Goal: Task Accomplishment & Management: Manage account settings

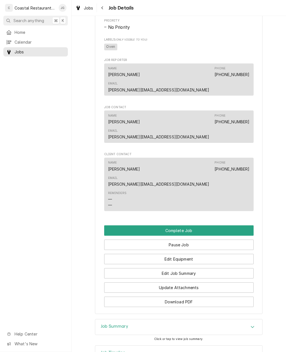
scroll to position [321, 0]
click at [194, 268] on button "Edit Job Summary" at bounding box center [178, 273] width 149 height 10
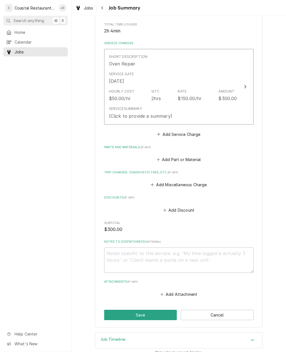
scroll to position [114, 0]
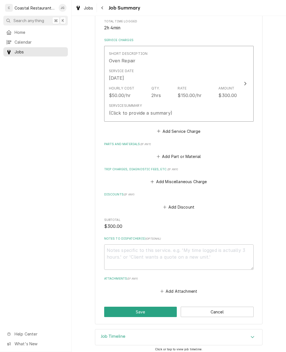
click at [161, 180] on button "Add Miscellaneous Charge" at bounding box center [179, 182] width 58 height 8
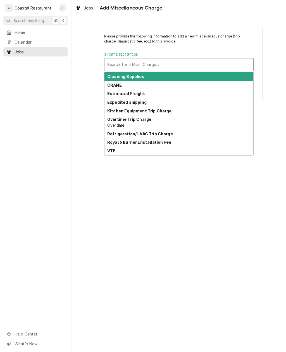
click at [172, 113] on div "Kitchen Equipment Trip Charge" at bounding box center [178, 110] width 149 height 9
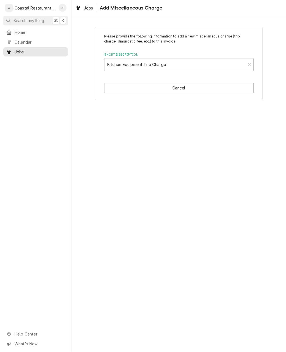
type textarea "x"
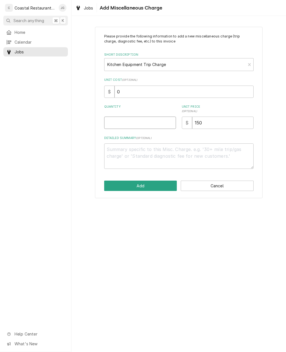
click at [154, 123] on input "Quantity" at bounding box center [140, 122] width 72 height 12
type input "1"
click at [141, 187] on button "Add" at bounding box center [140, 185] width 73 height 10
type textarea "x"
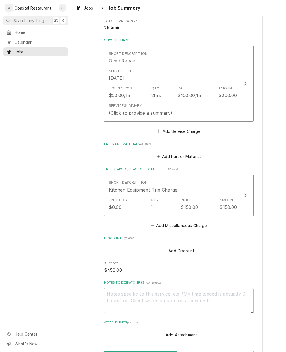
click at [161, 156] on button "Add Part or Material" at bounding box center [179, 157] width 46 height 8
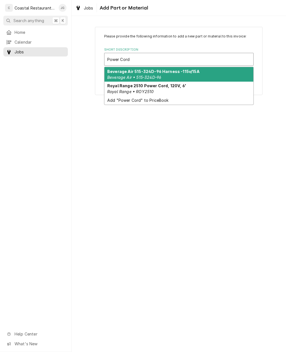
type input "Power Cord"
type textarea "x"
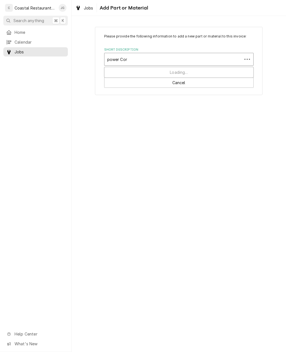
type input "power Cord"
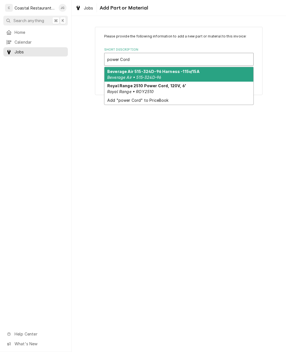
click at [154, 101] on div "Add "power Cord" to PriceBook" at bounding box center [178, 100] width 149 height 9
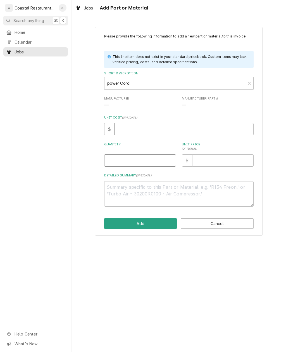
click at [154, 157] on input "Quantity" at bounding box center [140, 160] width 72 height 12
click at [156, 221] on button "Add" at bounding box center [140, 223] width 73 height 10
type textarea "x"
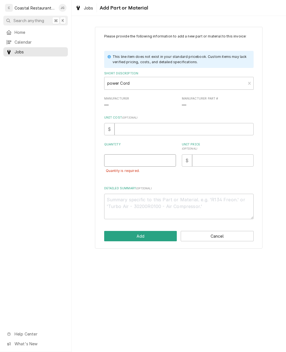
click at [151, 160] on input "Quantity" at bounding box center [140, 160] width 72 height 12
type input "1"
click at [160, 232] on button "Add" at bounding box center [140, 236] width 73 height 10
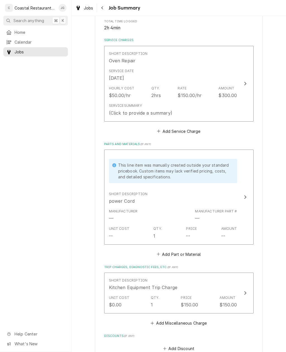
click at [168, 110] on div "(Click to provide a summary)" at bounding box center [140, 113] width 63 height 7
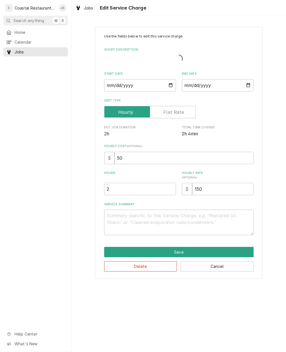
type textarea "x"
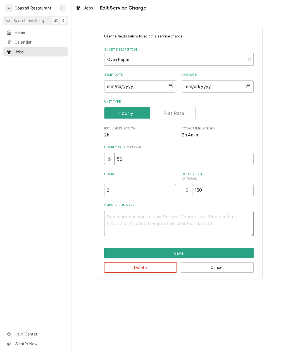
click at [148, 218] on textarea "Service Summary" at bounding box center [178, 223] width 149 height 25
click at [144, 187] on input "2" at bounding box center [140, 190] width 72 height 12
type textarea "x"
type input "3"
type textarea "x"
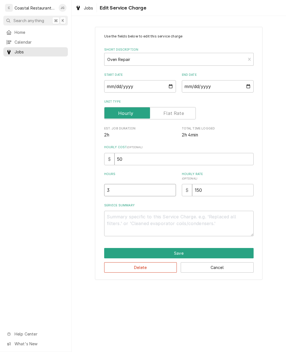
type input "3"
click at [269, 155] on div "Use the fields below to edit this service charge Short Description Oven Repair …" at bounding box center [179, 153] width 215 height 263
click at [185, 251] on button "Save" at bounding box center [178, 253] width 149 height 10
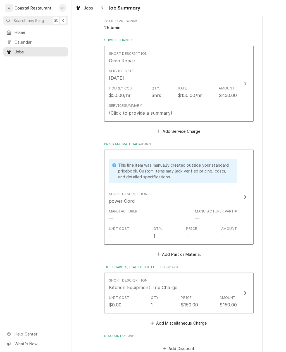
click at [162, 110] on div "(Click to provide a summary)" at bounding box center [140, 113] width 63 height 7
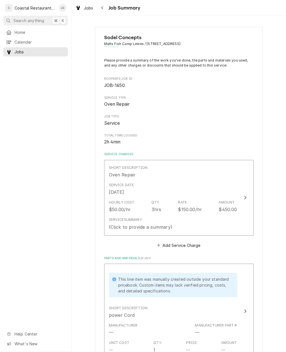
type textarea "x"
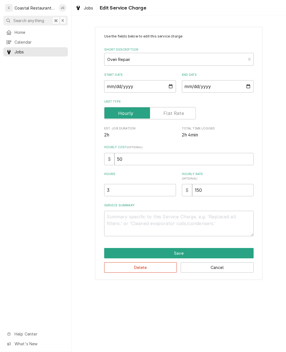
click at [32, 31] on span "Home" at bounding box center [40, 32] width 51 height 6
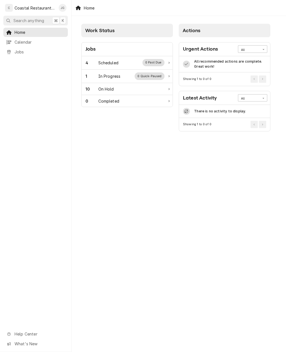
click at [117, 63] on div "Scheduled" at bounding box center [108, 63] width 20 height 6
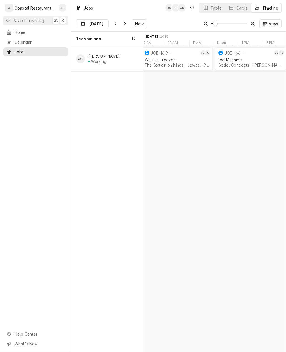
scroll to position [0, 2920]
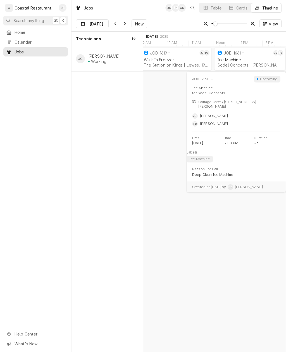
click at [247, 62] on div "Ice Machine Sodel Concepts | Bethany Beach, 19930" at bounding box center [249, 62] width 67 height 12
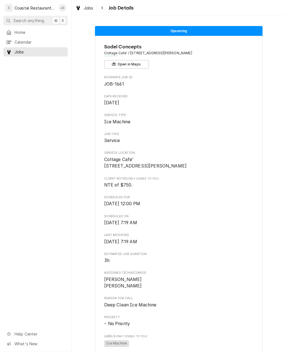
click at [35, 29] on span "Home" at bounding box center [40, 32] width 51 height 6
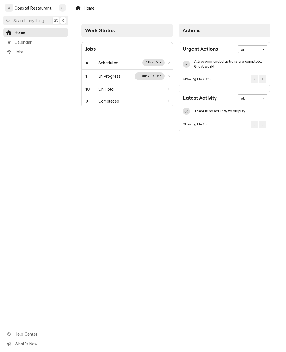
click at [121, 61] on div "4 Scheduled 0 Past Due" at bounding box center [124, 62] width 79 height 7
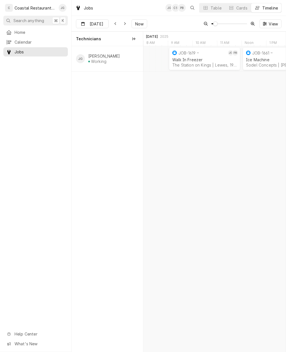
scroll to position [0, 2797]
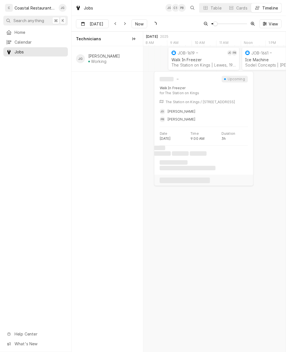
click at [208, 59] on div "Walk In Freezer" at bounding box center [204, 59] width 65 height 5
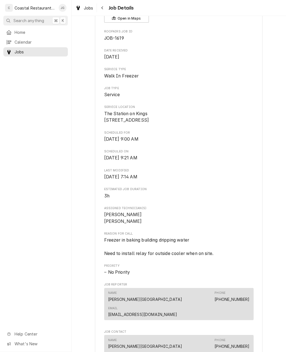
scroll to position [45, 0]
click at [39, 32] on span "Home" at bounding box center [40, 32] width 51 height 6
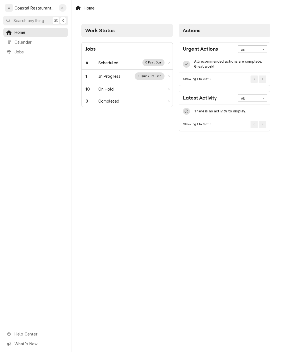
click at [121, 61] on div "4 Scheduled 0 Past Due" at bounding box center [124, 62] width 79 height 7
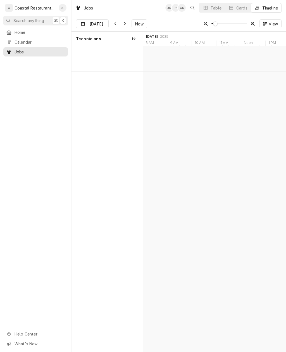
scroll to position [0, 2828]
click at [210, 161] on div "7:00 AM 9:00 AM JOB-1650 JG Oven Repair Sodel Concepts | [GEOGRAPHIC_DATA], 199…" at bounding box center [214, 199] width 142 height 306
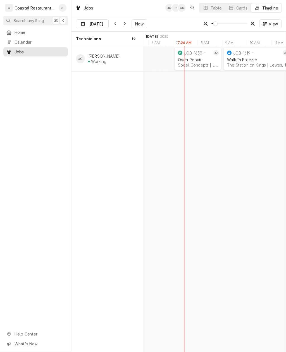
scroll to position [0, 0]
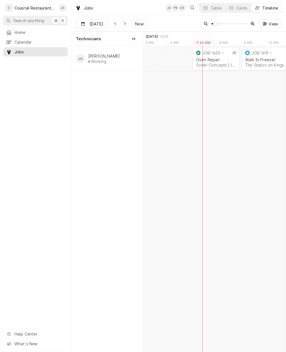
click at [210, 58] on div "Oven Repair" at bounding box center [216, 59] width 40 height 5
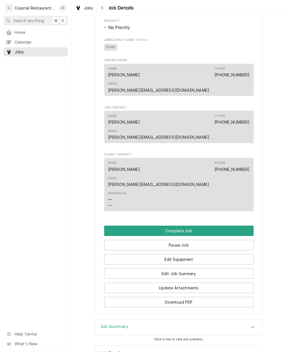
scroll to position [321, 0]
click at [198, 268] on button "Edit Job Summary" at bounding box center [178, 273] width 149 height 10
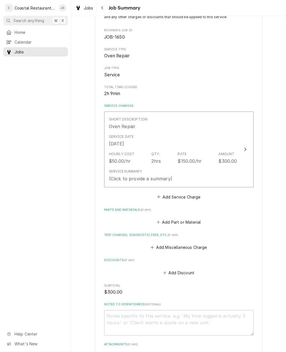
scroll to position [55, 0]
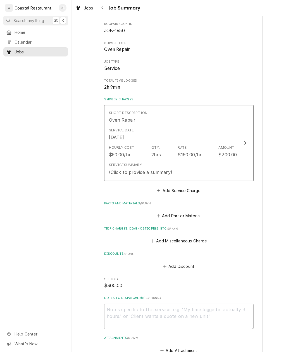
click at [161, 238] on button "Add Miscellaneous Charge" at bounding box center [179, 241] width 58 height 8
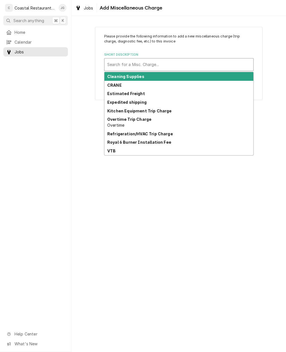
click at [158, 111] on strong "Kitchen Equipment Trip Charge" at bounding box center [139, 110] width 65 height 5
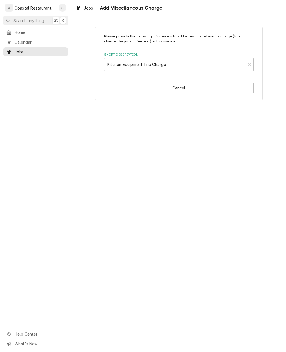
type textarea "x"
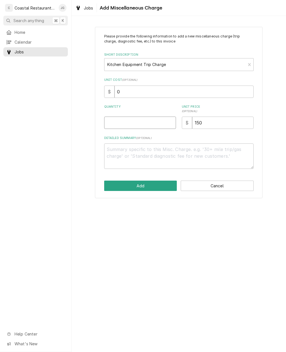
click at [135, 119] on input "Quantity" at bounding box center [140, 122] width 72 height 12
type input "1"
click at [151, 184] on button "Add" at bounding box center [140, 185] width 73 height 10
type textarea "x"
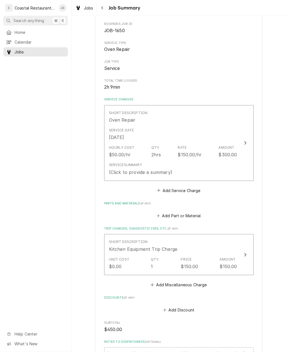
click at [164, 212] on button "Add Part or Material" at bounding box center [179, 216] width 46 height 8
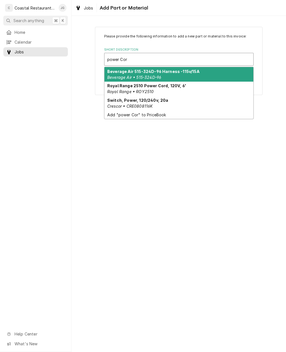
type input "power Cord"
click at [154, 100] on div "Add "power Cord" to PriceBook" at bounding box center [178, 100] width 149 height 9
type textarea "x"
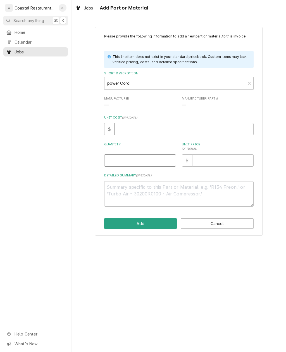
click at [151, 156] on input "Quantity" at bounding box center [140, 160] width 72 height 12
type input "1"
click at [152, 223] on button "Add" at bounding box center [140, 223] width 73 height 10
type textarea "x"
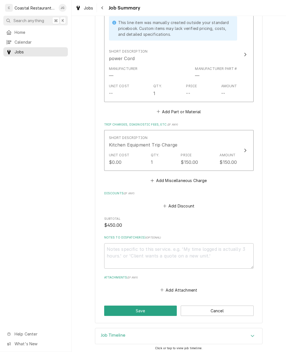
scroll to position [256, 0]
click at [162, 111] on button "Add Part or Material" at bounding box center [179, 112] width 46 height 8
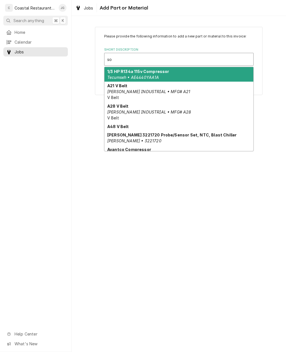
type input "s"
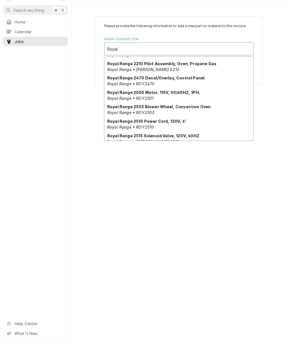
scroll to position [256, 0]
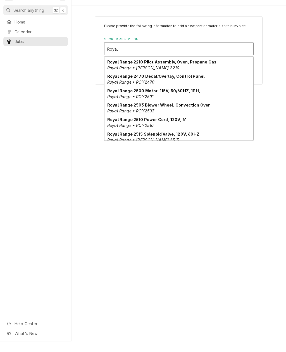
click at [166, 127] on strong "Royal Range 2510 Power Cord, 120V, 6'" at bounding box center [146, 129] width 79 height 5
type input "Royal"
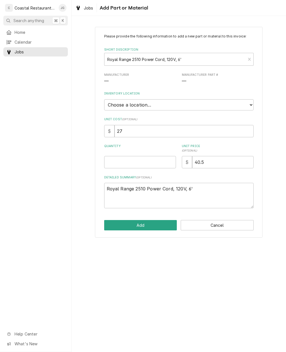
type textarea "x"
click at [146, 158] on input "Quantity" at bounding box center [140, 162] width 72 height 12
type input "1"
type textarea "x"
click at [222, 223] on button "Cancel" at bounding box center [217, 225] width 73 height 10
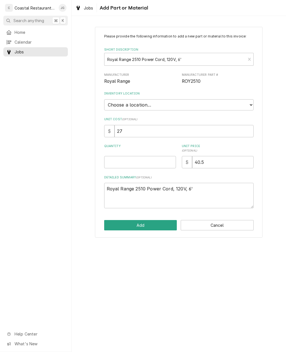
type textarea "x"
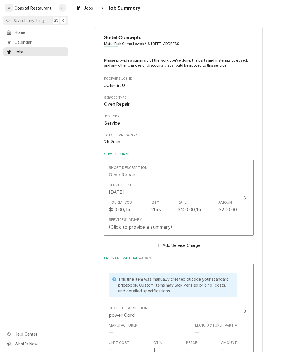
scroll to position [255, 0]
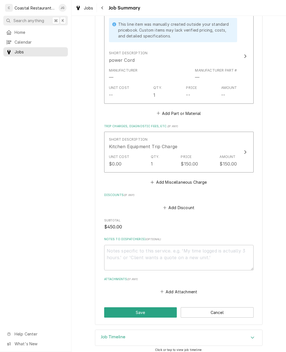
click at [157, 109] on button "Add Part or Material" at bounding box center [179, 113] width 46 height 8
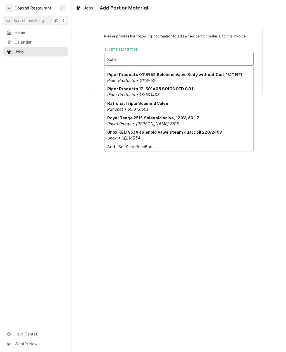
scroll to position [112, 0]
click at [186, 118] on strong "Royal Range 2515 Solenoid Valve, 120V, 60HZ" at bounding box center [153, 117] width 92 height 5
type input "Sole"
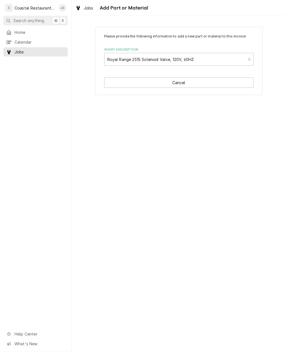
type textarea "x"
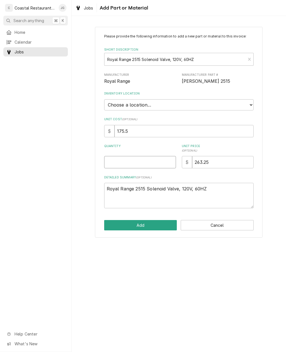
click at [154, 156] on input "Quantity" at bounding box center [140, 162] width 72 height 12
type input "1"
click at [157, 222] on button "Add" at bounding box center [140, 225] width 73 height 10
type textarea "x"
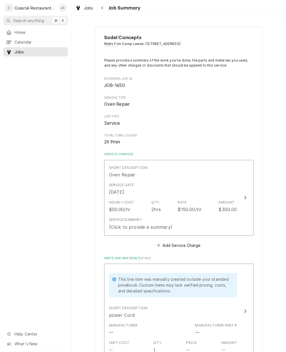
scroll to position [255, 0]
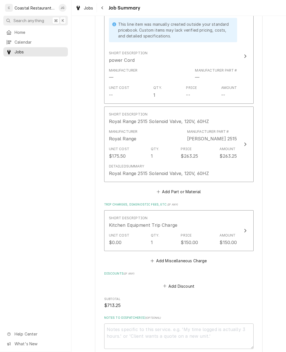
click at [159, 190] on icon "Parts and Materials" at bounding box center [158, 192] width 3 height 4
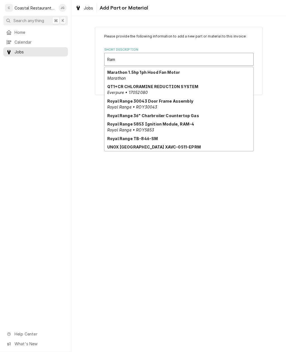
scroll to position [74, 0]
click at [173, 124] on strong "Royal Range 5853 Ignition Module, RAM-4" at bounding box center [150, 123] width 87 height 5
type input "Ram"
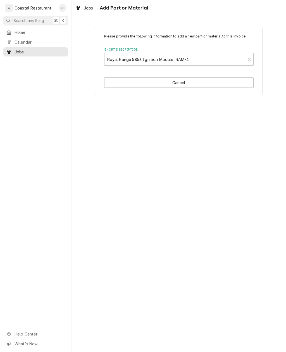
type textarea "x"
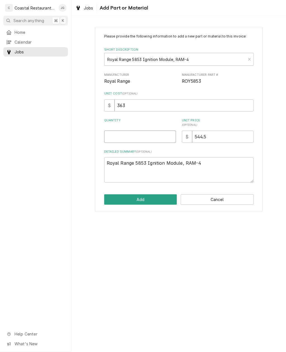
click at [147, 135] on input "Quantity" at bounding box center [140, 136] width 72 height 12
type input "1"
click at [153, 196] on button "Add" at bounding box center [140, 199] width 73 height 10
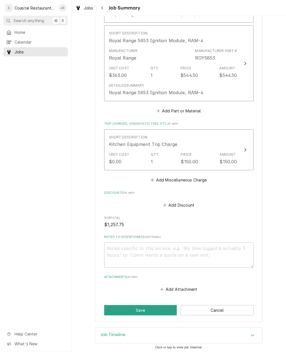
scroll to position [413, 0]
click at [204, 71] on div "Unit Cost $363.00 Qty. 1 Price $544.50 Amount $544.50" at bounding box center [173, 72] width 128 height 17
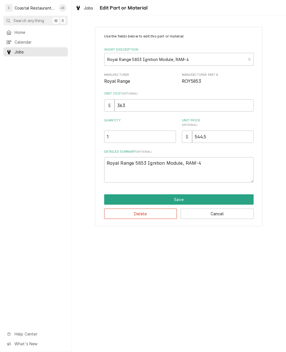
click at [224, 213] on button "Cancel" at bounding box center [217, 213] width 73 height 10
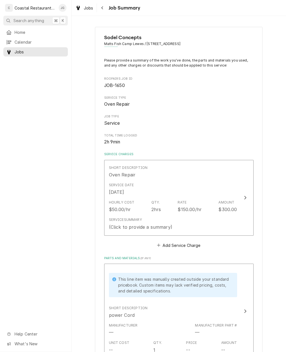
scroll to position [412, 0]
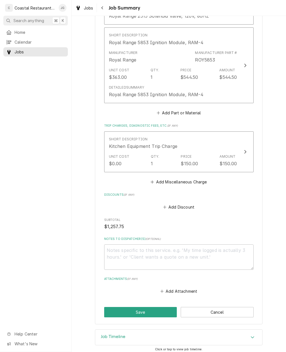
click at [201, 89] on div "Detailed Summary Royal Range 5853 Ignition Module, RAM-4" at bounding box center [173, 91] width 128 height 17
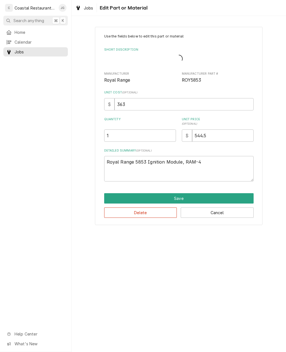
click at [201, 89] on div "Use the fields below to edit this part or material: Short Description Manufactu…" at bounding box center [178, 107] width 149 height 147
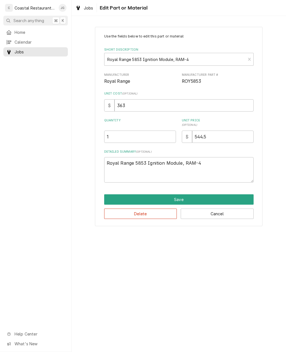
click at [158, 214] on button "Delete" at bounding box center [140, 213] width 73 height 10
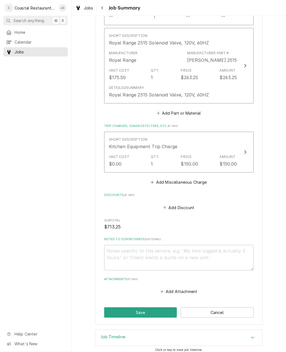
click at [155, 307] on button "Save" at bounding box center [140, 312] width 73 height 10
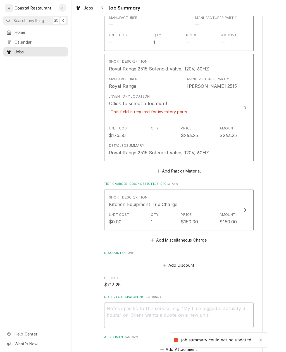
scroll to position [327, 0]
click at [195, 104] on div "Inventory Location (Click to select a location) This field is required for inve…" at bounding box center [173, 107] width 128 height 32
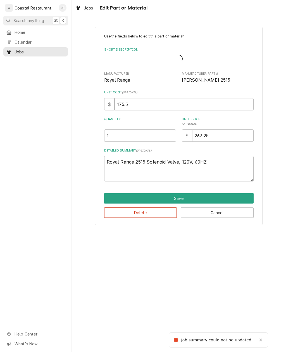
type textarea "x"
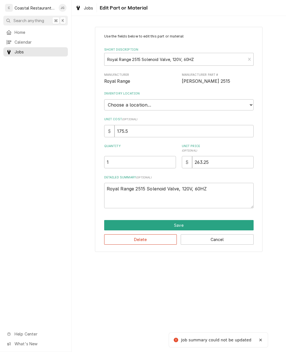
click at [218, 100] on select "Choose a location... Fenwick Warehouse James Gatton Truck Mike Lynch Truck Phil…" at bounding box center [178, 104] width 149 height 11
select select "325"
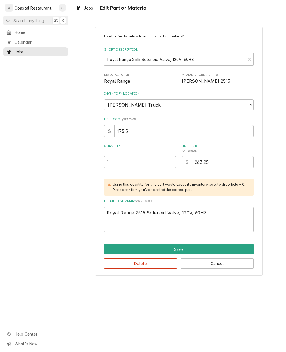
click at [168, 246] on button "Save" at bounding box center [178, 249] width 149 height 10
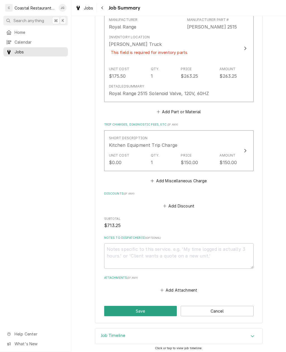
click at [157, 306] on button "Save" at bounding box center [140, 311] width 73 height 10
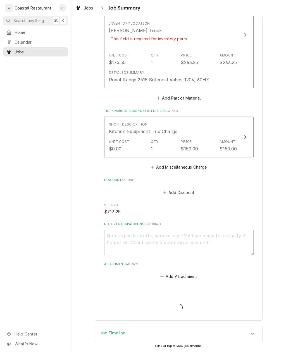
scroll to position [377, 0]
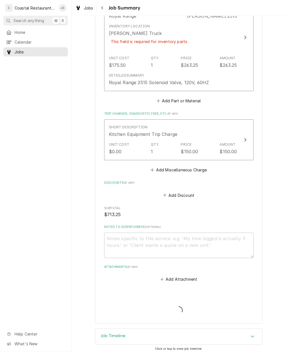
type textarea "x"
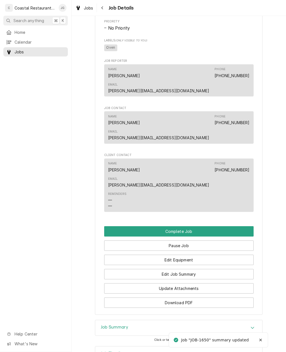
scroll to position [365, 0]
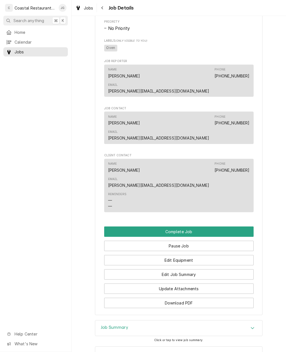
click at [201, 269] on button "Edit Job Summary" at bounding box center [178, 274] width 149 height 10
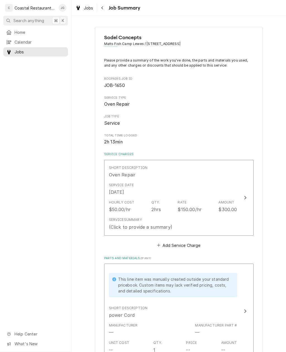
click at [186, 190] on div "Service Date [DATE]" at bounding box center [173, 188] width 128 height 17
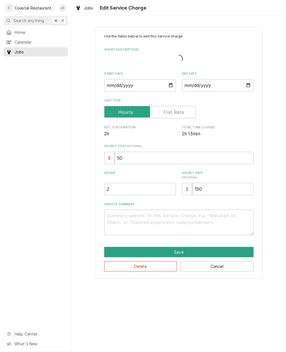
type textarea "x"
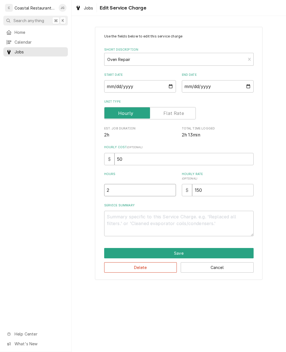
click at [147, 193] on input "2" at bounding box center [140, 190] width 72 height 12
type textarea "x"
click at [149, 222] on textarea "Service Summary" at bounding box center [178, 223] width 149 height 25
click at [140, 187] on input "Hours" at bounding box center [140, 190] width 72 height 12
type input "3"
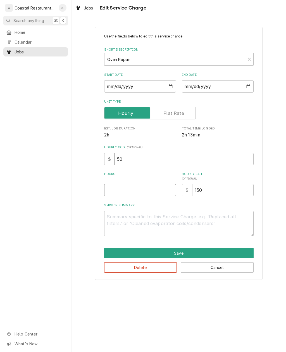
type textarea "x"
type input "3"
click at [149, 218] on textarea "Service Summary" at bounding box center [178, 223] width 149 height 25
type textarea "x"
type textarea "Fo"
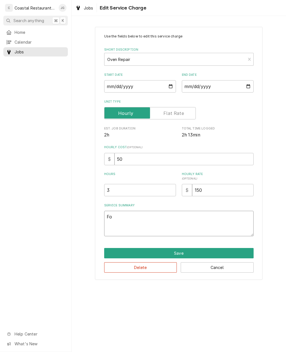
type textarea "x"
type textarea "Fou"
type textarea "x"
type textarea "Found"
type textarea "x"
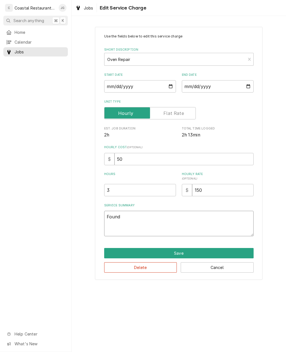
type textarea "Found"
type textarea "x"
type textarea "Found u"
type textarea "x"
type textarea "Found un"
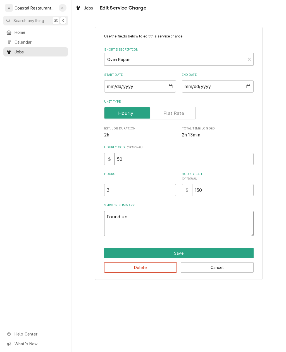
type textarea "x"
type textarea "Found uni"
type textarea "x"
type textarea "Found unit"
type textarea "x"
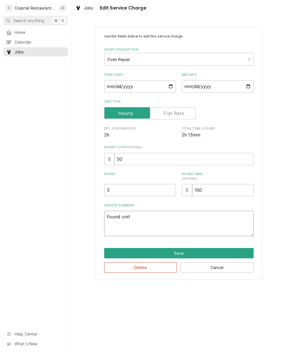
type textarea "Found unit"
type textarea "x"
type textarea "Found unit t"
type textarea "x"
type textarea "Found unit tr"
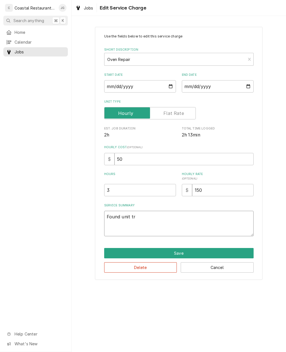
type textarea "x"
type textarea "Found unit trip"
type textarea "x"
type textarea "Found unit tripping"
type textarea "x"
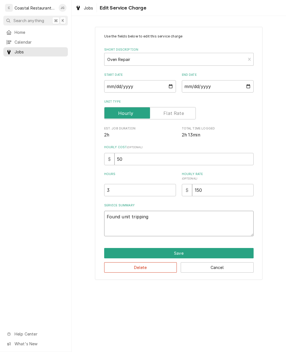
type textarea "Found unit tripping b"
type textarea "x"
type textarea "Found unit tripping br"
type textarea "x"
type textarea "Found unit tripping brea"
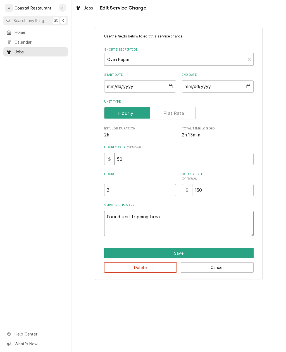
type textarea "x"
type textarea "Found unit tripping breake"
type textarea "x"
type textarea "Found unit tripping breaker"
type textarea "x"
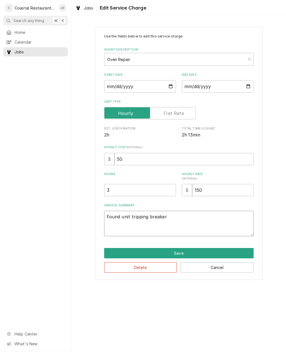
type textarea "Found unit tripping breaker"
type textarea "x"
type textarea "Found unit tripping breaker c"
type textarea "x"
type textarea "Found unit tripping breaker ch"
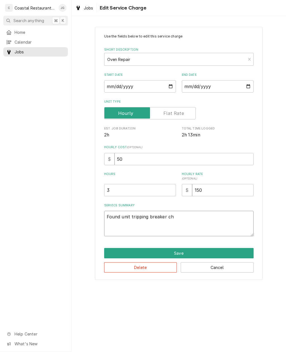
type textarea "x"
type textarea "Found unit tripping breaker chea"
type textarea "x"
type textarea "Found unit tripping breaker che"
type textarea "x"
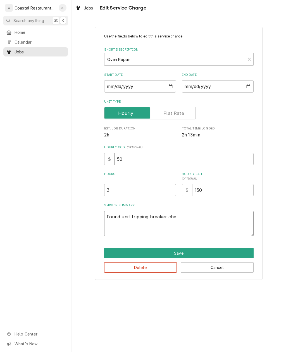
type textarea "Found unit tripping breaker chec"
type textarea "x"
type textarea "Found unit tripping breaker checke"
type textarea "x"
type textarea "Found unit tripping breaker checked"
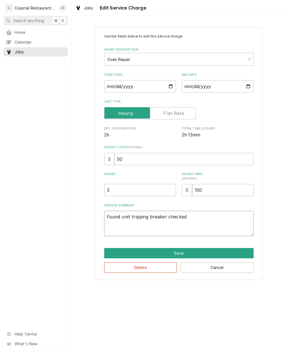
type textarea "x"
type textarea "Found unit tripping breaker checked"
type textarea "x"
type textarea "Found unit tripping breaker checked co"
type textarea "x"
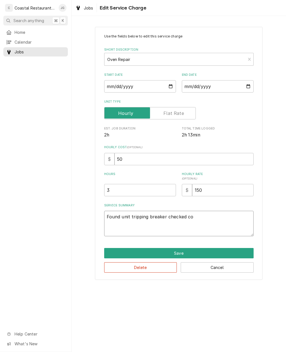
type textarea "Found unit tripping breaker checked com"
type textarea "x"
type textarea "Found unit tripping breaker checked comp"
type textarea "x"
type textarea "Found unit tripping breaker checked compo"
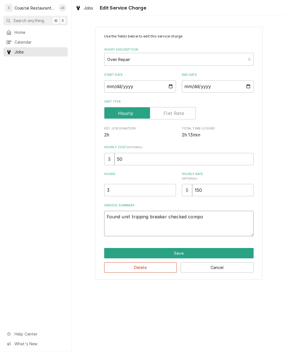
type textarea "x"
type textarea "Found unit tripping breaker checked components"
type textarea "x"
type textarea "Found unit tripping breaker checked components f"
type textarea "x"
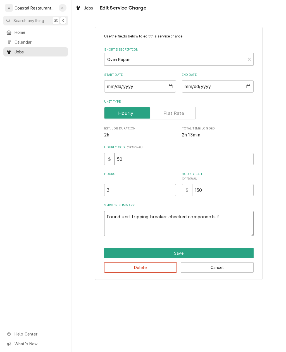
type textarea "Found unit tripping breaker checked components fo"
type textarea "x"
type textarea "Found unit tripping breaker checked components fou"
type textarea "x"
type textarea "Found unit tripping breaker checked components foun"
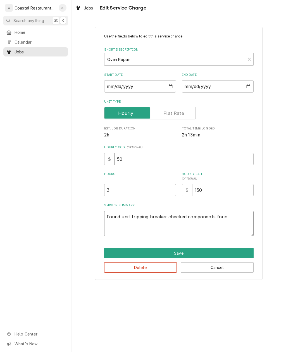
type textarea "x"
type textarea "Found unit tripping breaker checked components found"
type textarea "x"
type textarea "Found unit tripping breaker checked components found"
type textarea "x"
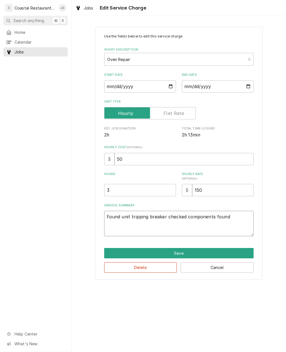
type textarea "Found unit tripping breaker checked components found s"
type textarea "x"
type textarea "Found unit tripping breaker checked components found so"
type textarea "x"
type textarea "Found unit tripping breaker checked components found sol"
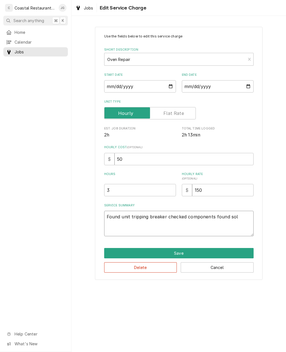
type textarea "x"
type textarea "Found unit tripping breaker checked components found sol"
type input "15"
type textarea "x"
type input "150"
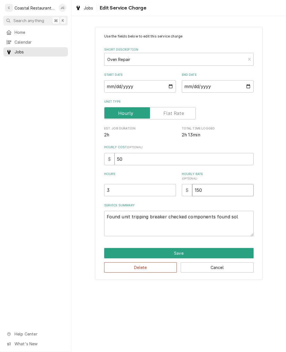
type textarea "x"
click at [240, 215] on textarea "Found unit tripping breaker checked components found sol" at bounding box center [178, 223] width 149 height 25
type textarea "Found unit tripping breaker checked components found so"
type textarea "x"
type textarea "Found unit tripping breaker checked components found"
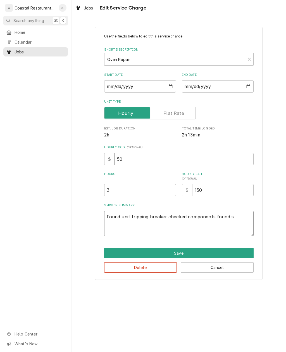
type textarea "x"
type textarea "Found unit tripping breaker checked components found S"
type textarea "x"
type textarea "Found unit tripping breaker checked components found Sol"
type textarea "x"
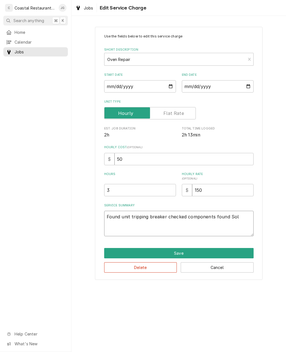
type textarea "Found unit tripping breaker checked components found Sole"
type textarea "x"
type textarea "Found unit tripping breaker checked components found Soleno"
type textarea "x"
type textarea "Found unit tripping breaker checked components found Solenoid"
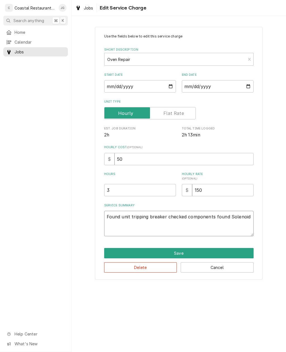
type textarea "x"
type textarea "Found unit tripping breaker checked components found Solenoid f"
type textarea "x"
type textarea "Found unit tripping breaker checked components found Solenoid fo"
type textarea "x"
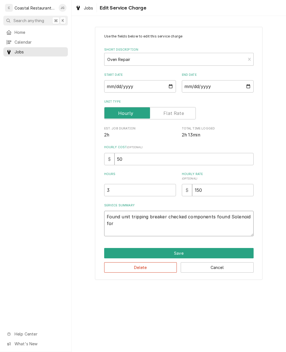
type textarea "Found unit tripping breaker checked components found Solenoid for"
type textarea "x"
type textarea "Found unit tripping breaker checked components found Solenoid for ma"
type textarea "x"
type textarea "Found unit tripping breaker checked components found Solenoid for mai"
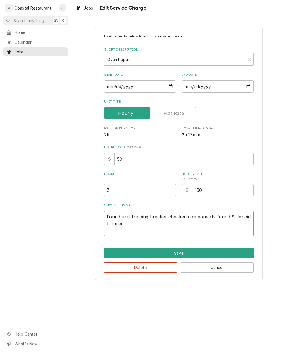
type textarea "x"
type textarea "Found unit tripping breaker checked components found Solenoid for main"
type textarea "x"
type textarea "Found unit tripping breaker checked components found Solenoid for main"
type textarea "x"
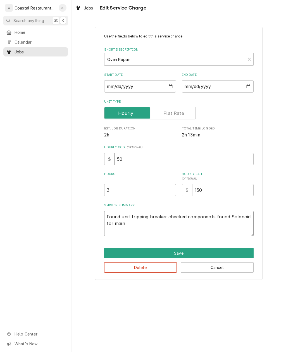
type textarea "Found unit tripping breaker checked components found Solenoid for main b"
type textarea "x"
type textarea "Found unit tripping breaker checked components found Solenoid for main bu"
type textarea "x"
type textarea "Found unit tripping breaker checked components found Solenoid for main burn"
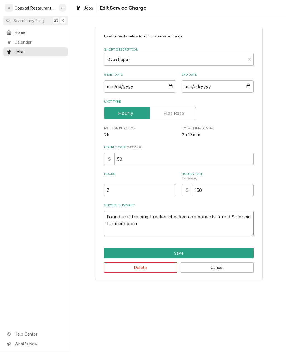
type textarea "x"
type textarea "Found unit tripping breaker checked components found Solenoid for main burne"
type textarea "x"
type textarea "Found unit tripping breaker checked components found Solenoid for main burner"
type textarea "x"
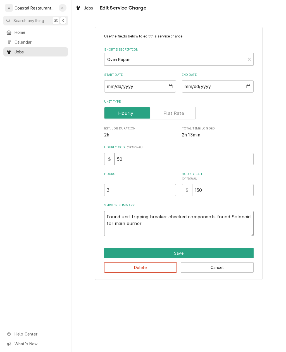
type textarea "Found unit tripping breaker checked components found Solenoid for main burner"
type textarea "x"
type textarea "Found unit tripping breaker checked components found Solenoid for main burner c"
type textarea "x"
type textarea "Found unit tripping breaker checked components found Solenoid for main burner ca"
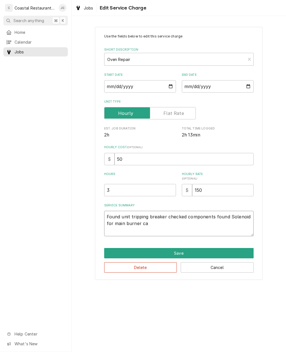
type textarea "x"
type textarea "Found unit tripping breaker checked components found Solenoid for main burner c…"
type textarea "x"
type textarea "Found unit tripping breaker checked components found Solenoid for main burner c…"
type textarea "x"
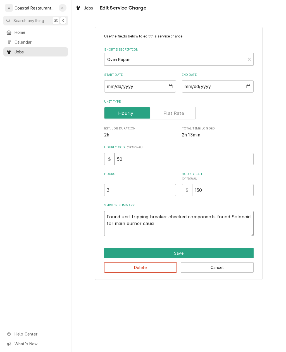
type textarea "Found unit tripping breaker checked components found Solenoid for main burner c…"
type textarea "x"
type textarea "Found unit tripping breaker checked components found Solenoid for main burner ca"
type textarea "x"
type textarea "Found unit tripping breaker checked components found Solenoid for main burner c"
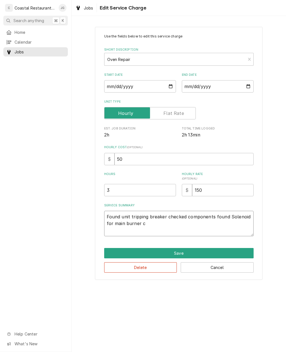
type textarea "x"
type textarea "Found unit tripping breaker checked components found Solenoid for main burner"
type textarea "x"
type textarea "Found unit tripping breaker checked components found Solenoid for main burne"
type textarea "x"
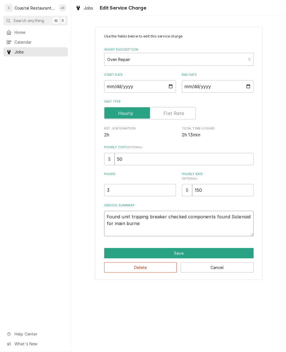
type textarea "Found unit tripping breaker checked components found Solenoid for main burn"
type textarea "x"
type textarea "Found unit tripping breaker checked components found Solenoid for main bur"
type textarea "x"
type textarea "Found unit tripping breaker checked components found Solenoid for main bu"
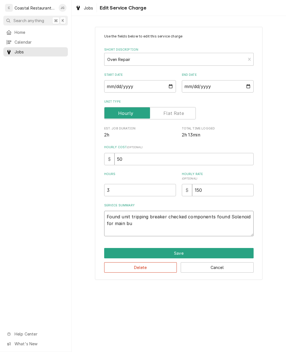
type textarea "x"
type textarea "Found unit tripping breaker checked components found Solenoid for main"
type textarea "x"
type textarea "Found unit tripping breaker checked components found Solenoid for main"
type textarea "x"
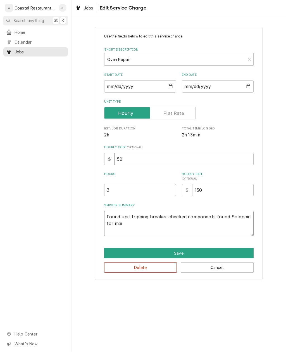
type textarea "Found unit tripping breaker checked components found Solenoid for ma"
type textarea "x"
type textarea "Found unit tripping breaker checked components found Solenoid for"
type textarea "x"
type textarea "Found unit tripping breaker checked components found Solenoid for"
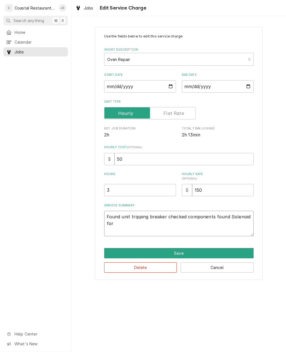
type textarea "x"
type textarea "Found unit tripping breaker checked components found Solenoid fo"
type textarea "x"
type textarea "Found unit tripping breaker checked components found Solenoid f"
type textarea "x"
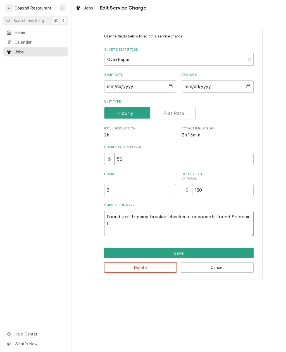
type textarea "Found unit tripping breaker checked components found Solenoid"
type textarea "x"
type textarea "Found unit tripping breaker checked components found Solenoi"
type textarea "x"
type textarea "Found unit tripping breaker checked components found Soleno"
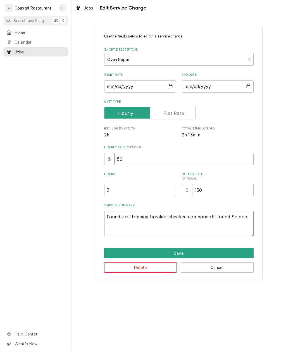
type textarea "x"
type textarea "Found unit tripping breaker checked components found Solen"
type textarea "x"
type textarea "Found unit tripping breaker checked components found Sole"
type textarea "x"
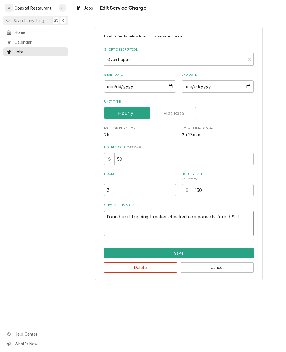
type textarea "Found unit tripping breaker checked components found So"
type textarea "x"
type textarea "Found unit tripping breaker checked components found S"
type textarea "x"
type textarea "Found unit tripping breaker checked components found"
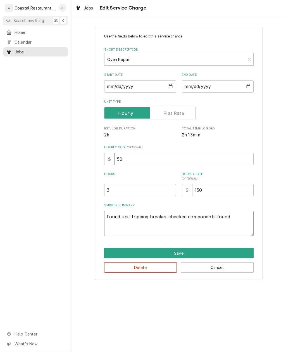
type textarea "x"
type textarea "Found unit tripping breaker checked components found"
type textarea "x"
type textarea "Found unit tripping breaker checked components fou"
type textarea "x"
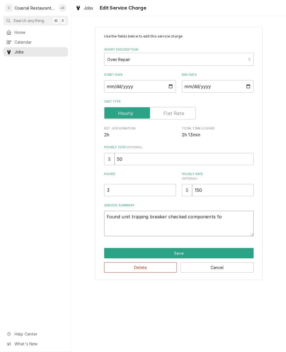
type textarea "Found unit tripping breaker checked components f"
type textarea "x"
type textarea "Found unit tripping breaker checked components"
type textarea "x"
type textarea "Found unit tripping breaker checked component"
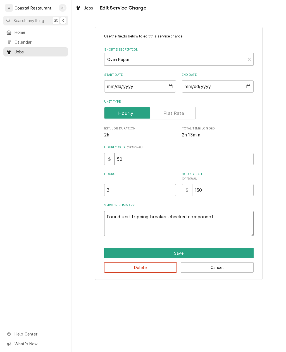
type textarea "x"
type textarea "Found unit tripping breaker checked componen"
type textarea "x"
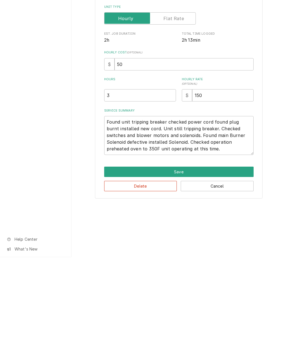
click at [204, 261] on button "Save" at bounding box center [178, 266] width 149 height 10
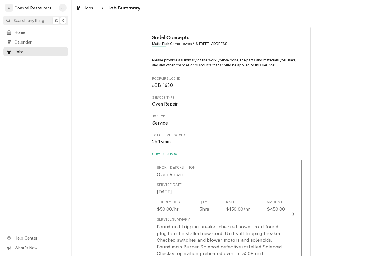
click at [189, 165] on div "Short Description" at bounding box center [176, 167] width 39 height 5
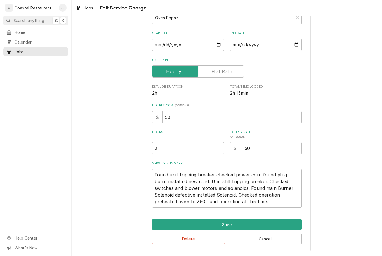
scroll to position [41, 0]
click at [228, 226] on button "Save" at bounding box center [226, 225] width 149 height 10
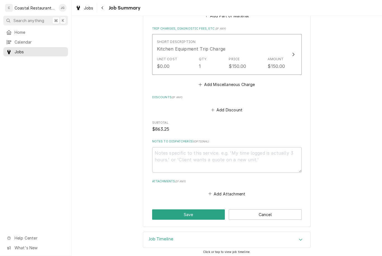
scroll to position [481, 0]
click at [195, 214] on button "Save" at bounding box center [188, 215] width 73 height 10
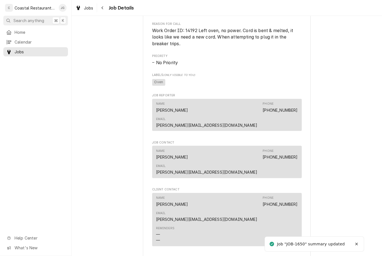
scroll to position [354, 0]
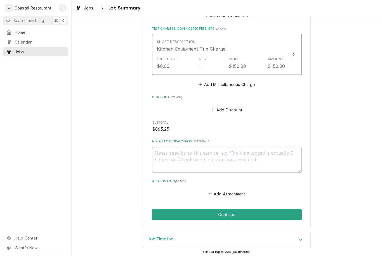
scroll to position [481, 0]
click at [239, 211] on button "Continue" at bounding box center [226, 215] width 149 height 10
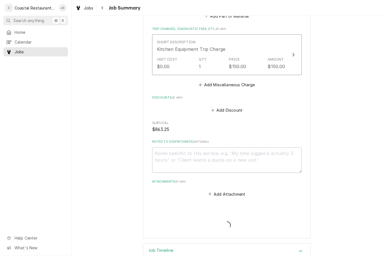
type textarea "x"
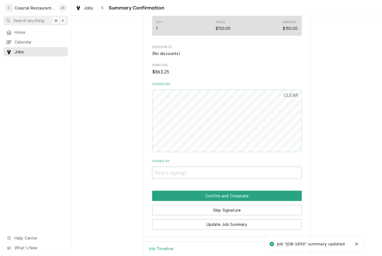
scroll to position [433, 0]
click at [234, 205] on button "Skip Signature" at bounding box center [226, 210] width 149 height 10
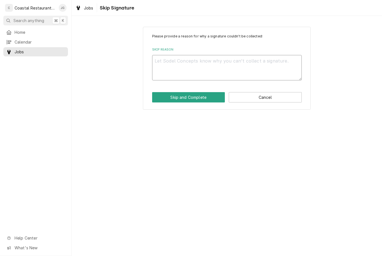
click at [195, 65] on textarea "Skip Reason" at bounding box center [226, 67] width 149 height 25
type textarea "x"
type textarea "N"
type textarea "x"
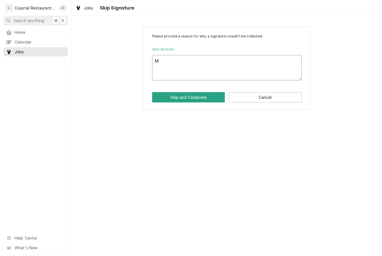
type textarea "Ma"
type textarea "x"
type textarea "Man"
type textarea "x"
type textarea "Manager"
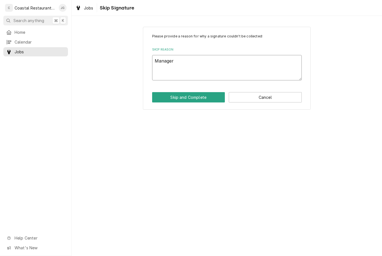
type textarea "x"
type textarea "Manager"
type textarea "x"
type textarea "Manager not"
type textarea "x"
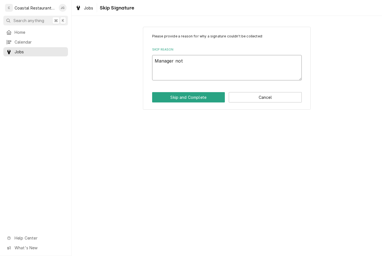
type textarea "Manager not"
type textarea "x"
type textarea "Manager not onsite"
type textarea "x"
type textarea "Manager not onsite"
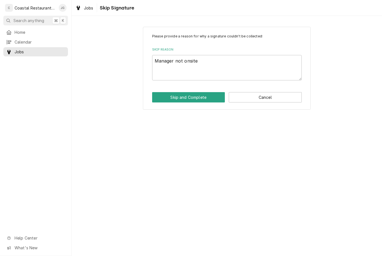
click at [192, 98] on button "Skip and Complete" at bounding box center [188, 97] width 73 height 10
type textarea "x"
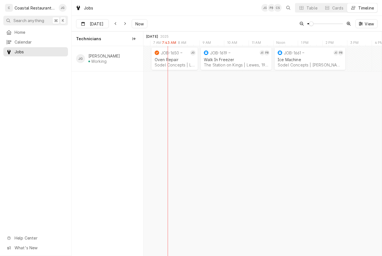
scroll to position [0, 4757]
click at [208, 61] on div "Walk In Freezer" at bounding box center [235, 59] width 65 height 5
click at [214, 60] on div "Walk In Freezer" at bounding box center [235, 59] width 65 height 5
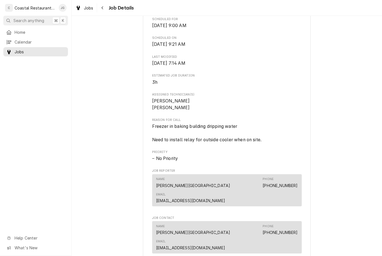
scroll to position [160, 0]
